Goal: Information Seeking & Learning: Learn about a topic

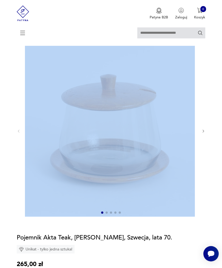
click at [20, 36] on icon at bounding box center [22, 32] width 19 height 19
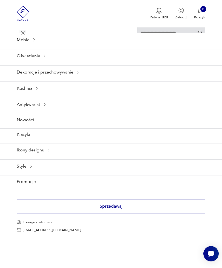
click at [33, 42] on icon at bounding box center [34, 40] width 4 height 4
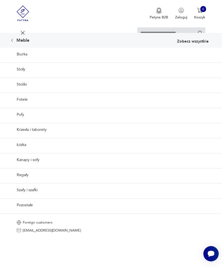
click at [32, 196] on link "Szafy i szafki" at bounding box center [111, 189] width 222 height 13
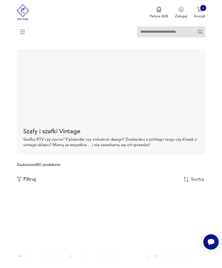
scroll to position [12, 0]
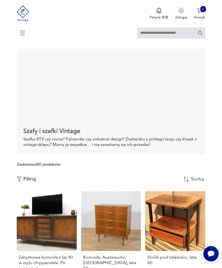
click at [26, 182] on p "Filtruj" at bounding box center [29, 179] width 13 height 6
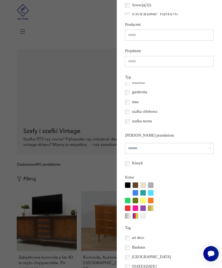
scroll to position [15, 0]
click at [129, 97] on label "garderoba" at bounding box center [138, 92] width 18 height 10
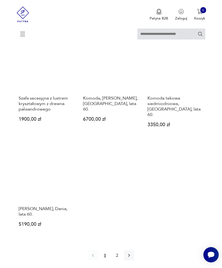
scroll to position [377, 0]
